Goal: Task Accomplishment & Management: Manage account settings

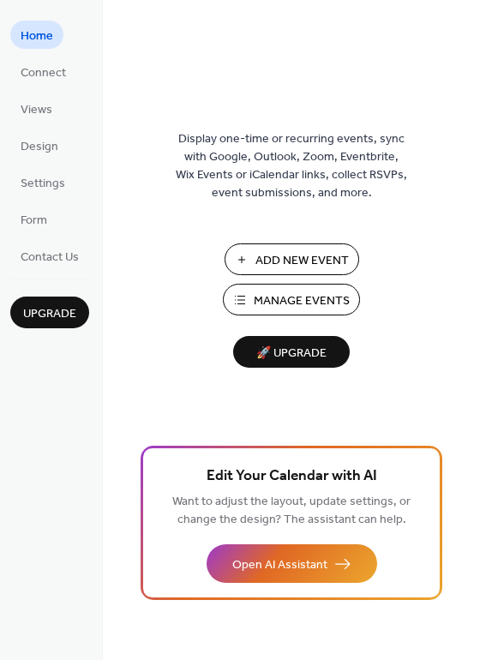
click at [283, 298] on span "Manage Events" at bounding box center [302, 301] width 96 height 18
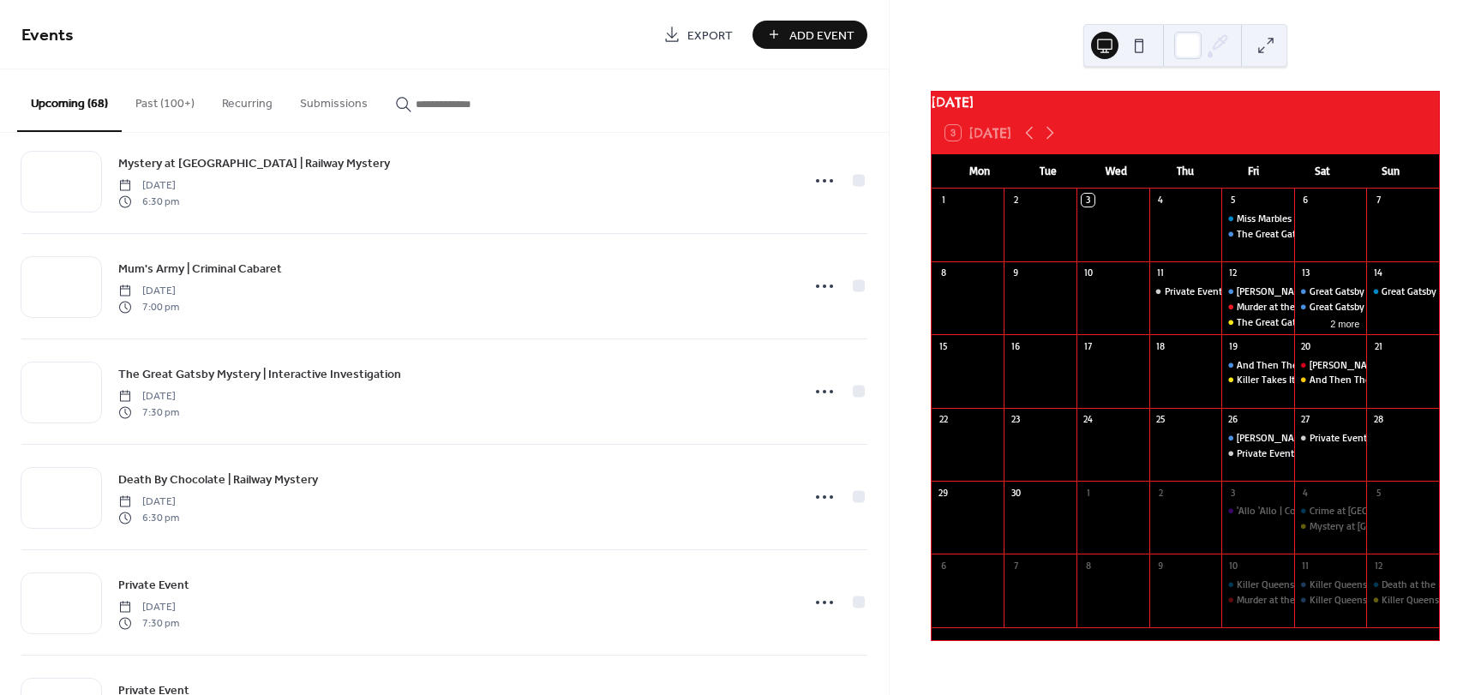
scroll to position [4476, 0]
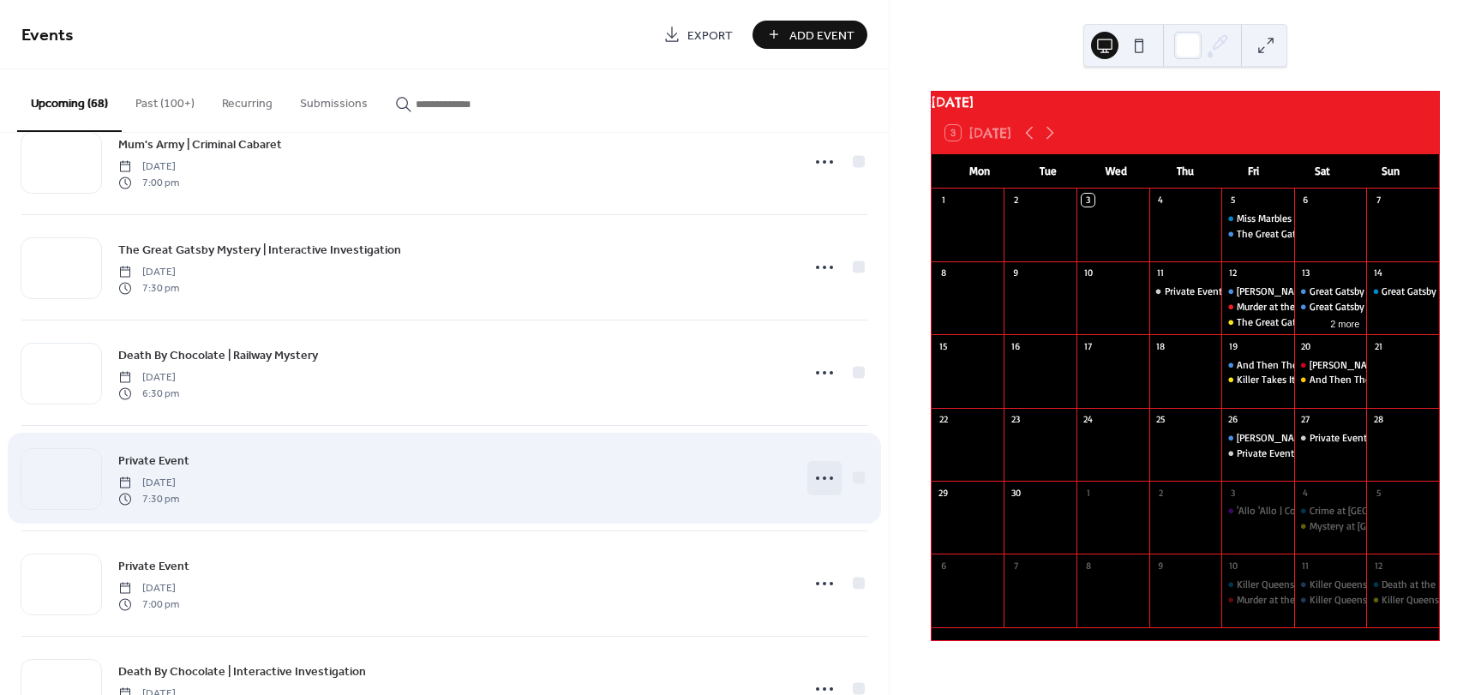
click at [818, 480] on icon at bounding box center [824, 477] width 27 height 27
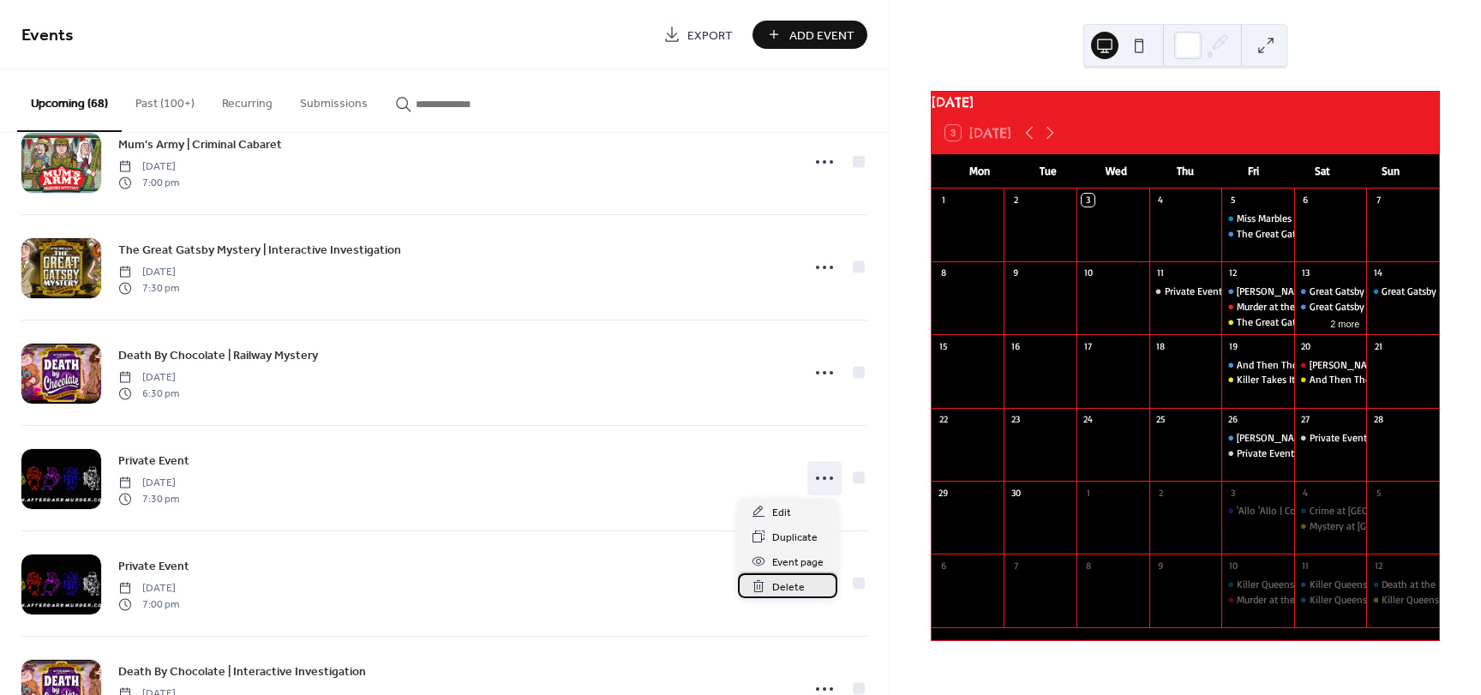
click at [791, 581] on span "Delete" at bounding box center [788, 587] width 33 height 18
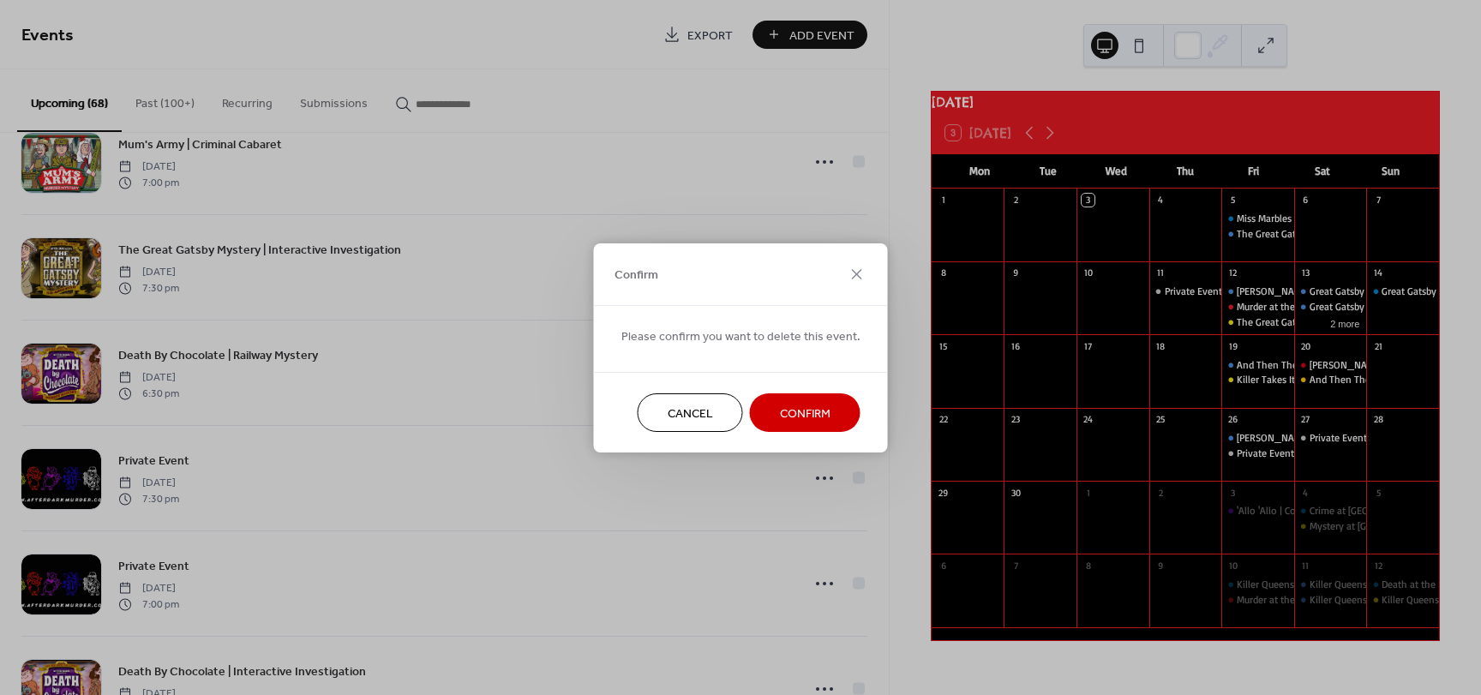
click at [817, 404] on span "Confirm" at bounding box center [805, 413] width 51 height 18
